Goal: Find specific page/section: Find specific page/section

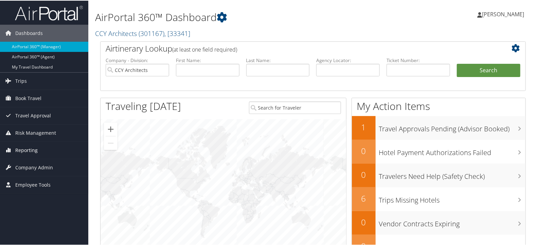
click at [35, 144] on span "Reporting" at bounding box center [26, 149] width 22 height 17
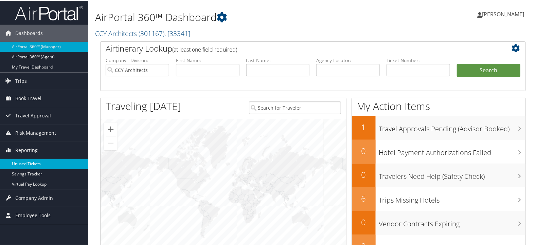
click at [33, 162] on link "Unused Tickets" at bounding box center [44, 163] width 88 height 10
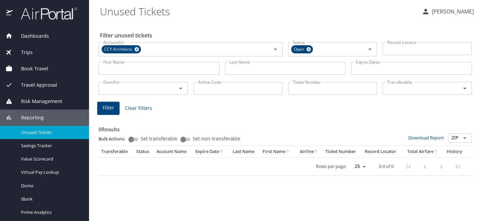
click at [304, 92] on input "Ticket Number" at bounding box center [332, 88] width 89 height 13
paste input "0017307088319"
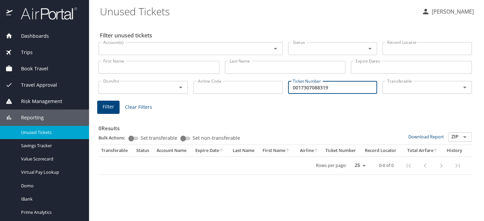
type input "0017307088319"
click at [101, 110] on button "Filter" at bounding box center [108, 107] width 22 height 13
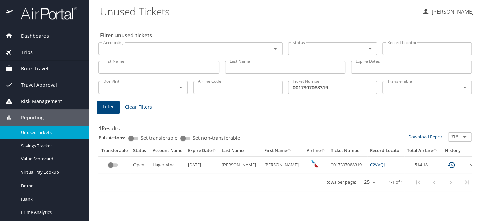
click at [32, 52] on div "Trips" at bounding box center [44, 52] width 78 height 7
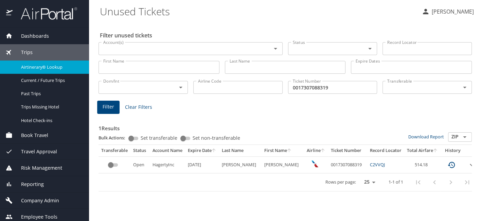
click at [32, 66] on span "Airtinerary® Lookup" at bounding box center [51, 67] width 60 height 6
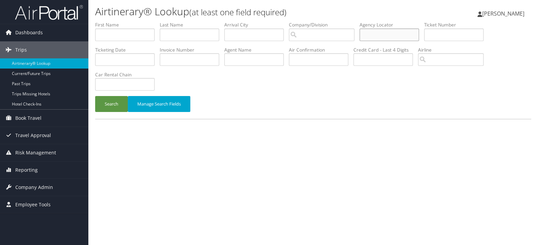
click at [393, 37] on input "text" at bounding box center [389, 35] width 59 height 13
paste input "D9P9H3"
type input "D9P9H3"
click at [114, 102] on button "Search" at bounding box center [111, 104] width 33 height 16
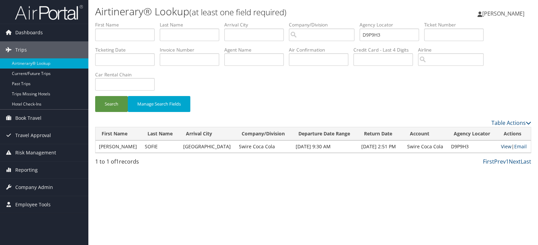
click at [502, 145] on link "View" at bounding box center [506, 146] width 11 height 6
click at [37, 163] on link "Reporting" at bounding box center [44, 170] width 88 height 17
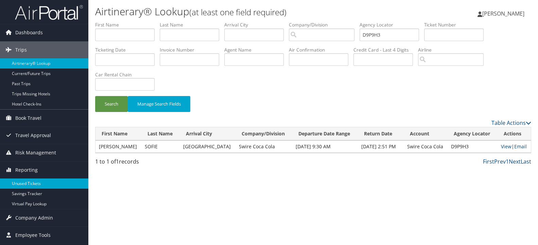
drag, startPoint x: 37, startPoint y: 175, endPoint x: 36, endPoint y: 179, distance: 4.1
click at [37, 176] on link "Reporting" at bounding box center [44, 170] width 88 height 17
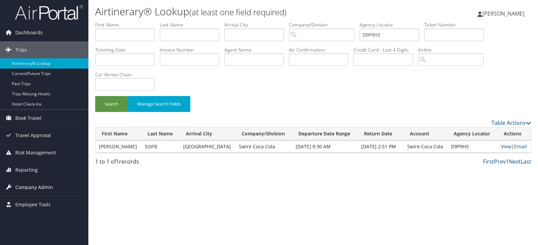
click at [36, 180] on span "Company Admin" at bounding box center [34, 187] width 38 height 17
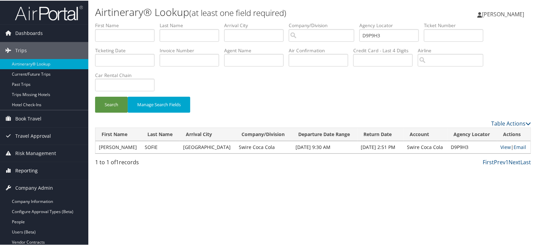
click at [36, 169] on span "Reporting" at bounding box center [26, 170] width 22 height 17
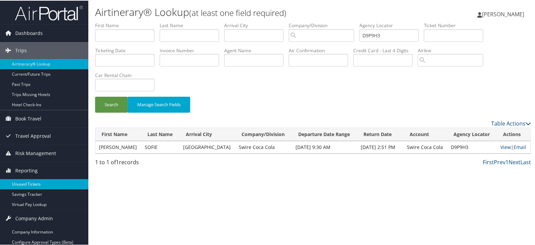
click at [37, 180] on link "Unused Tickets" at bounding box center [44, 184] width 88 height 10
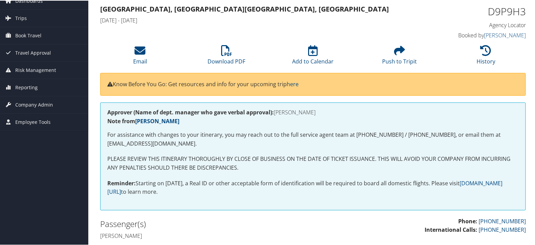
scroll to position [75, 0]
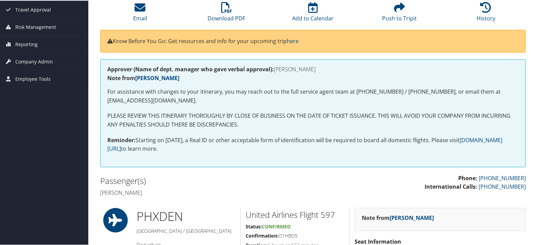
drag, startPoint x: 146, startPoint y: 193, endPoint x: 99, endPoint y: 191, distance: 47.0
click at [99, 191] on div "Passenger(s) Anastasia Sofie" at bounding box center [204, 186] width 218 height 25
copy h4 "Anastasia Sofie"
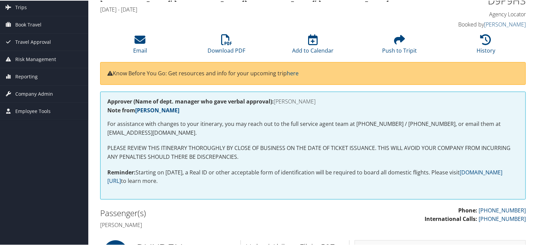
scroll to position [0, 0]
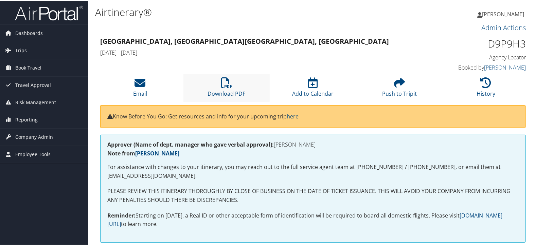
click at [231, 85] on li "Download PDF" at bounding box center [227, 87] width 87 height 28
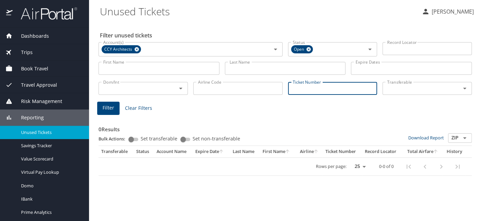
click at [301, 88] on input "Ticket Number" at bounding box center [332, 88] width 89 height 13
paste input "0017307088319"
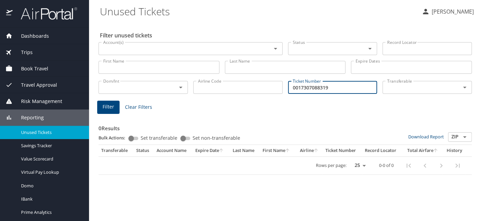
type input "0017307088319"
click at [105, 109] on span "Filter" at bounding box center [109, 107] width 12 height 8
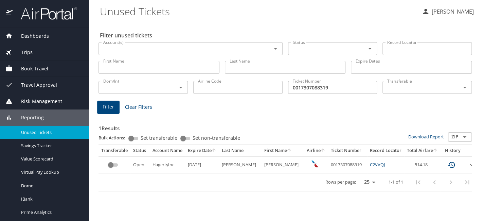
click at [331, 165] on td "0017307088319" at bounding box center [347, 164] width 39 height 17
copy td "0017307088319"
click at [315, 86] on input "0017307088319" at bounding box center [332, 87] width 89 height 13
